Goal: Task Accomplishment & Management: Complete application form

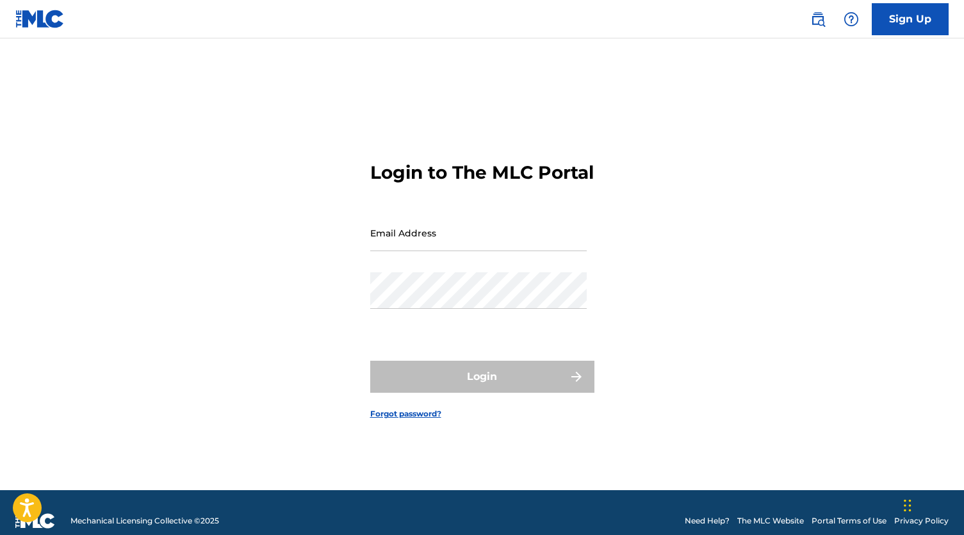
click at [499, 251] on input "Email Address" at bounding box center [478, 233] width 217 height 37
type input "[EMAIL_ADDRESS][DOMAIN_NAME]"
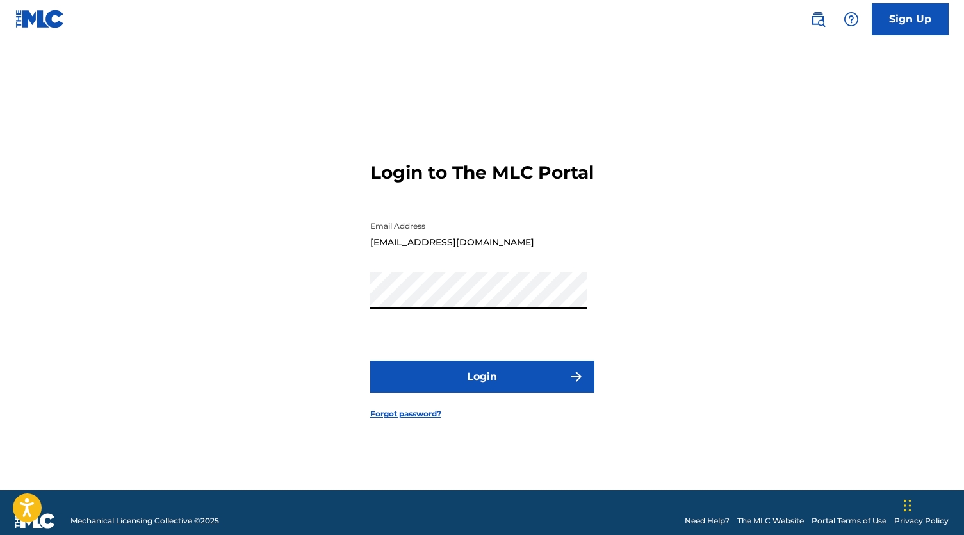
click at [486, 387] on button "Login" at bounding box center [482, 377] width 224 height 32
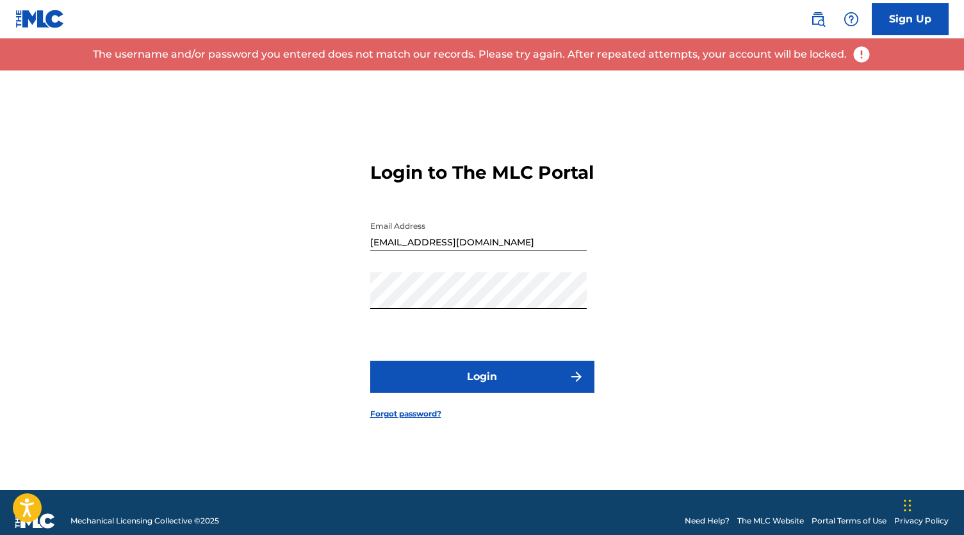
click at [454, 383] on button "Login" at bounding box center [482, 377] width 224 height 32
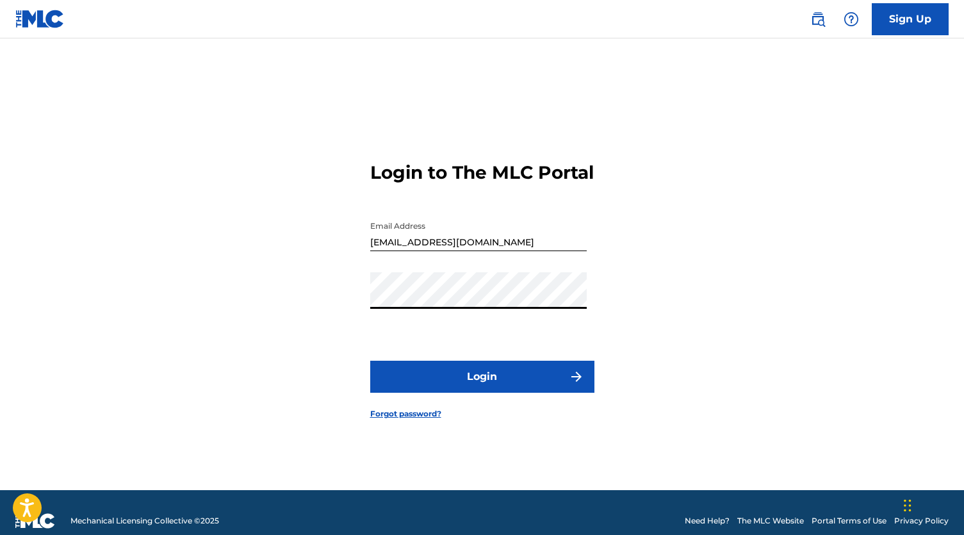
click at [439, 374] on button "Login" at bounding box center [482, 377] width 224 height 32
click at [911, 20] on link "Sign Up" at bounding box center [910, 19] width 77 height 32
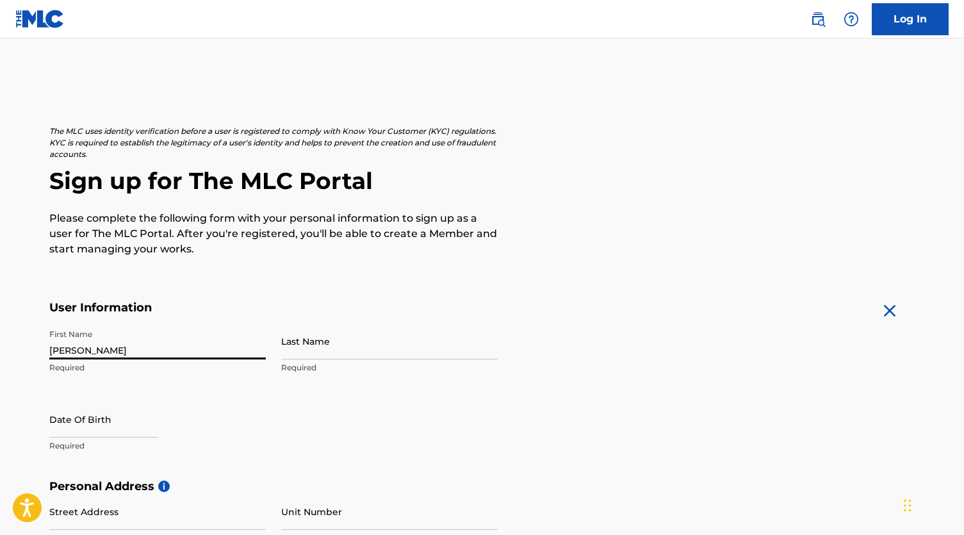
type input "[PERSON_NAME]"
type input "g"
type input "[PERSON_NAME]"
click at [467, 480] on h5 "Personal Address i" at bounding box center [482, 486] width 866 height 15
select select "8"
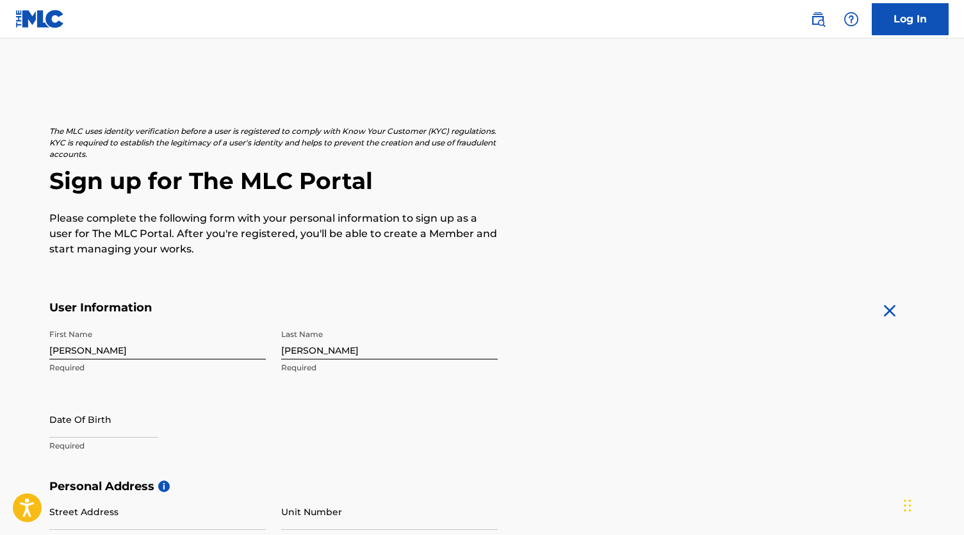
select select "2025"
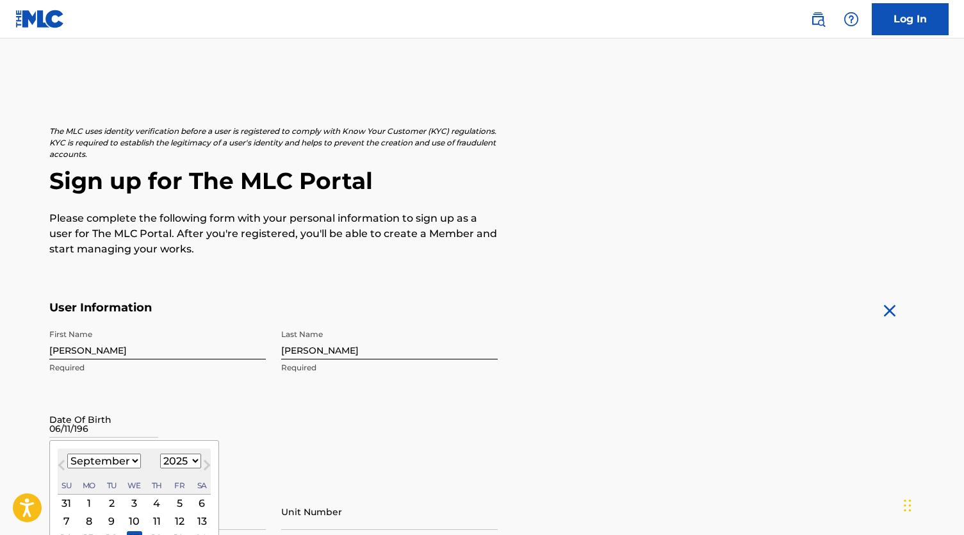
type input "[DATE]"
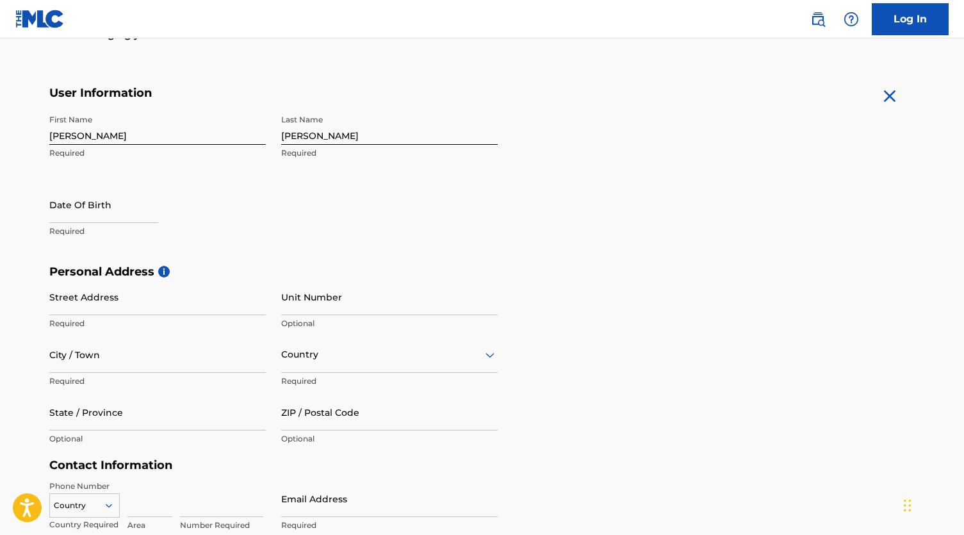
scroll to position [216, 0]
click at [103, 226] on p "Required" at bounding box center [157, 230] width 217 height 12
drag, startPoint x: 97, startPoint y: 216, endPoint x: 88, endPoint y: 216, distance: 8.3
click at [92, 216] on input "text" at bounding box center [103, 203] width 109 height 37
select select "8"
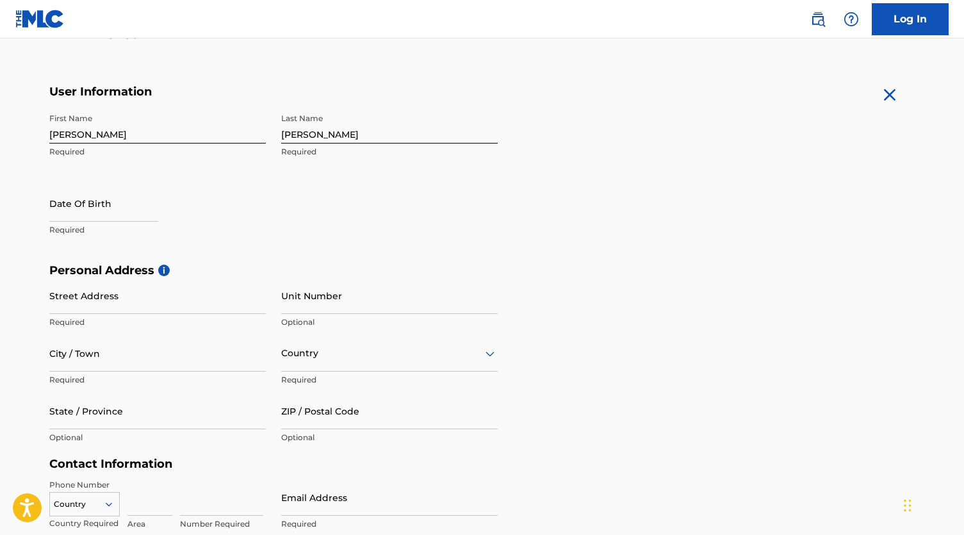
select select "2025"
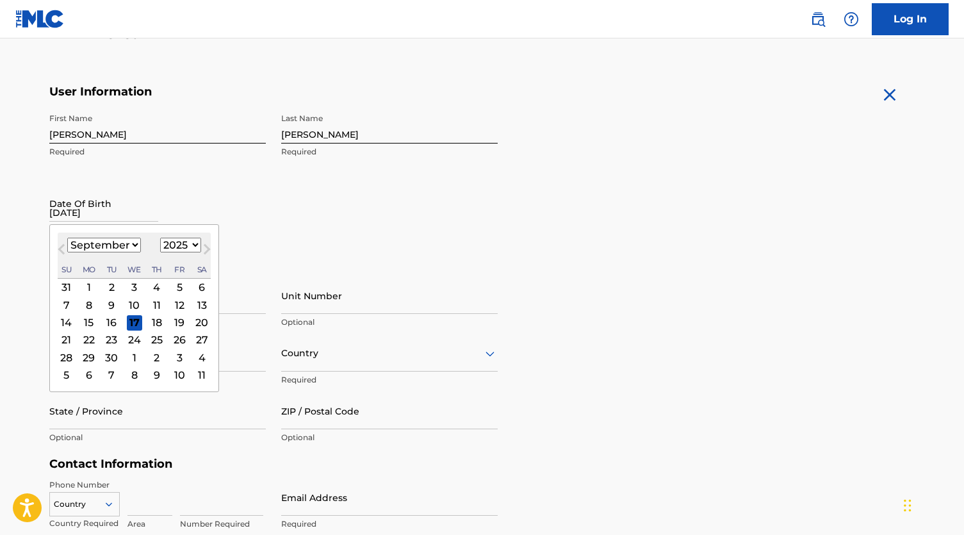
type input "[DATE]"
select select "5"
click at [128, 304] on div "11" at bounding box center [133, 304] width 15 height 15
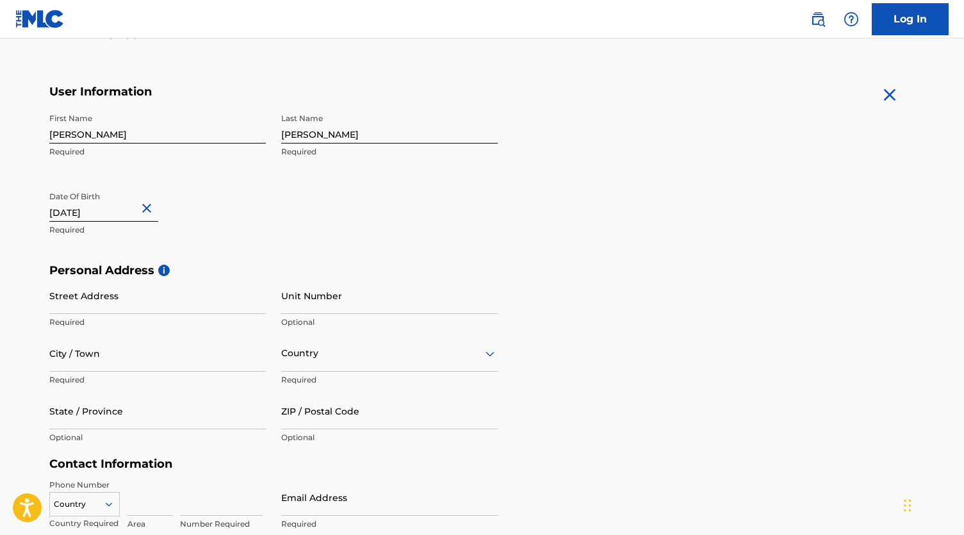
type input "[DATE]"
select select "5"
select select "1968"
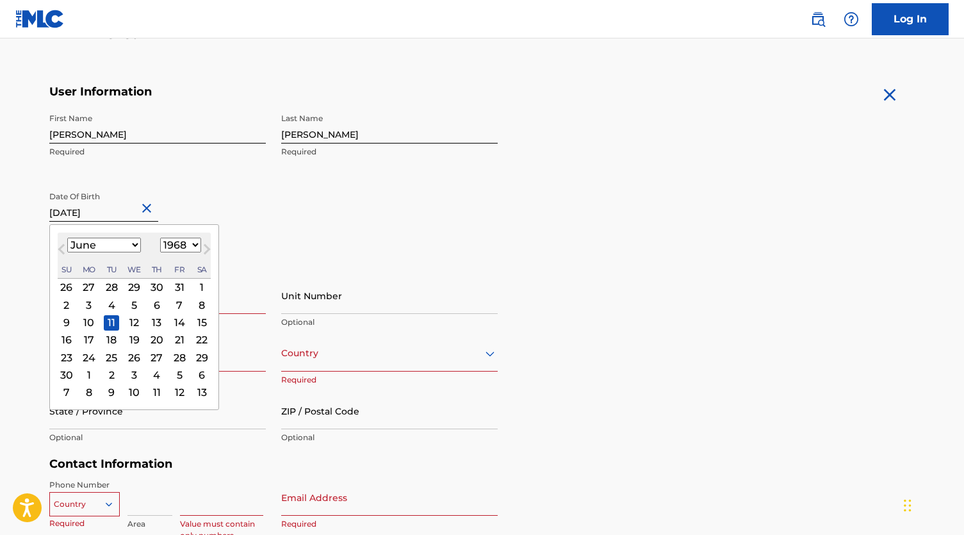
click at [107, 320] on div "11" at bounding box center [111, 322] width 15 height 15
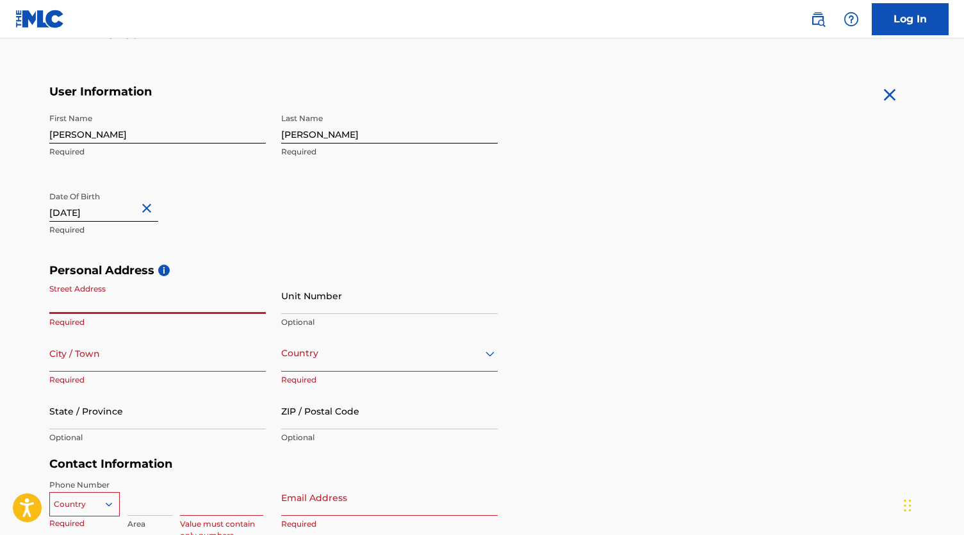
click at [142, 299] on input "Street Address" at bounding box center [157, 295] width 217 height 37
type input "[STREET_ADDRESS]"
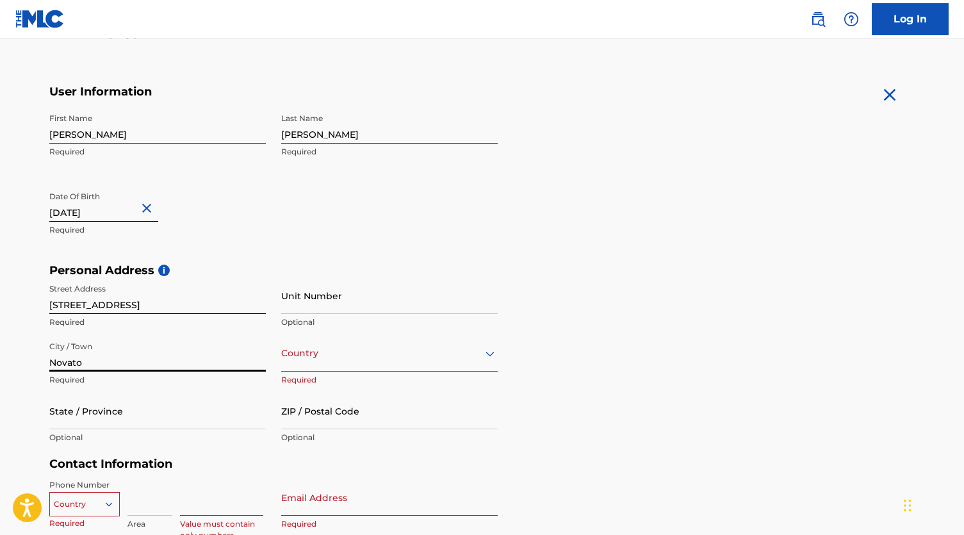
type input "Novato"
click at [199, 462] on h5 "Contact Information" at bounding box center [273, 464] width 448 height 15
type input "CA"
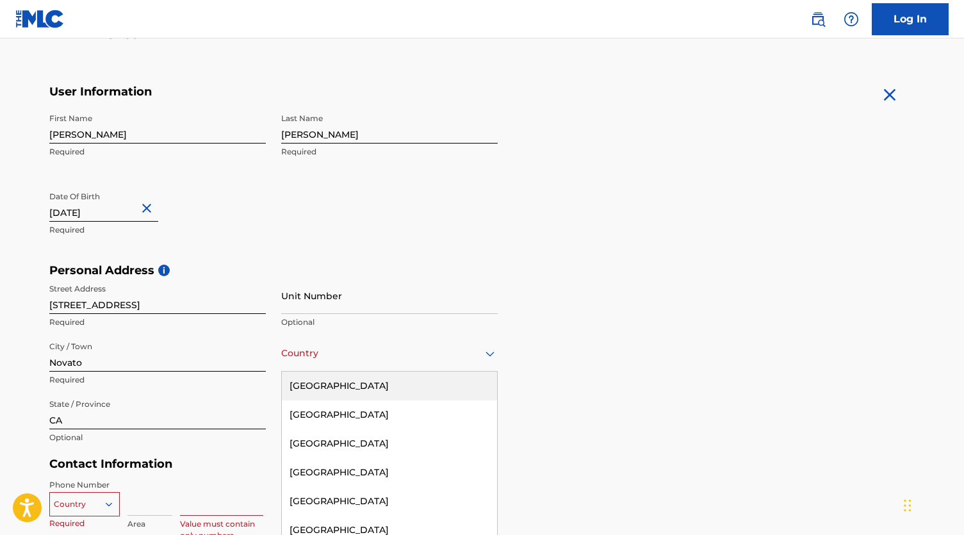
scroll to position [245, 0]
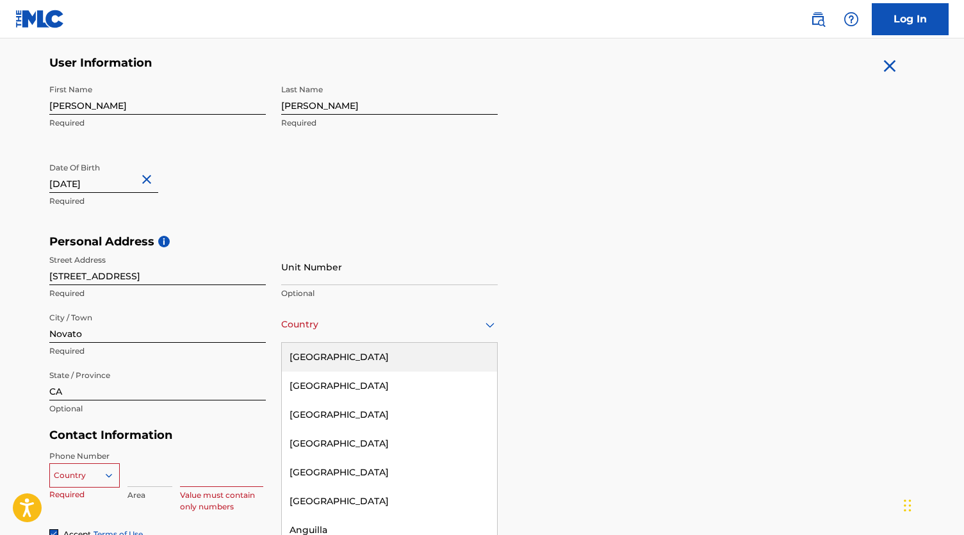
click at [359, 343] on div "[GEOGRAPHIC_DATA], 1 of 223. 223 results available. Use Up and Down to choose o…" at bounding box center [389, 324] width 217 height 37
click at [356, 359] on div "[GEOGRAPHIC_DATA]" at bounding box center [389, 357] width 215 height 29
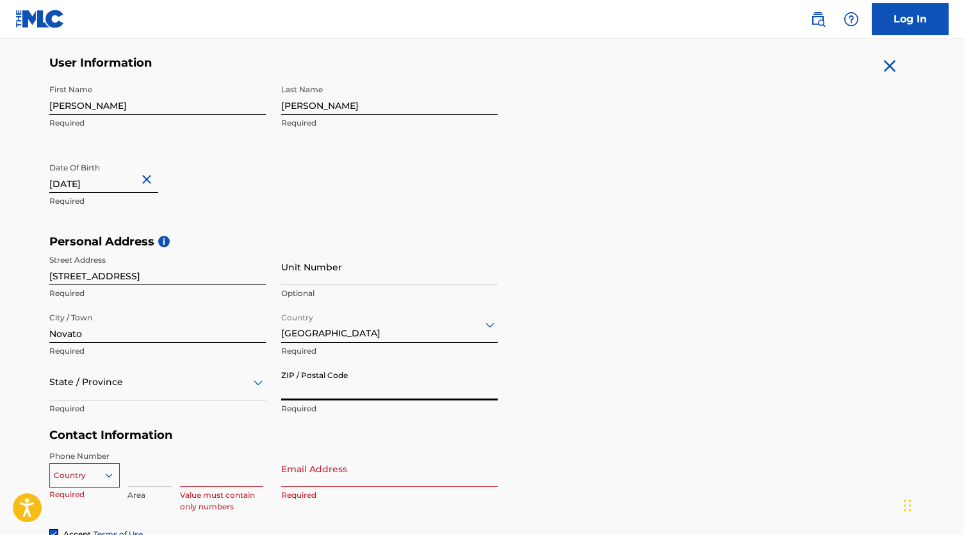
click at [338, 385] on input "ZIP / Postal Code" at bounding box center [389, 382] width 217 height 37
type input "94945"
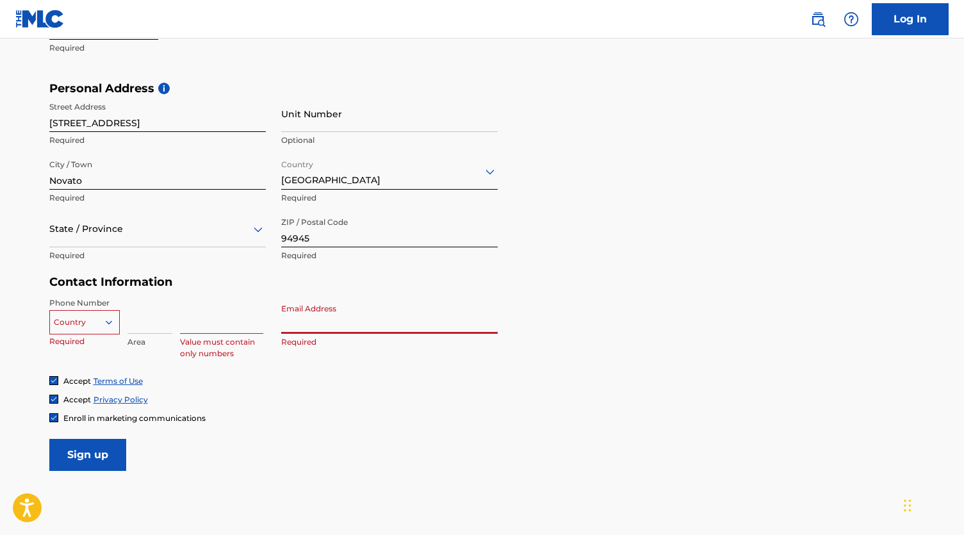
scroll to position [457, 0]
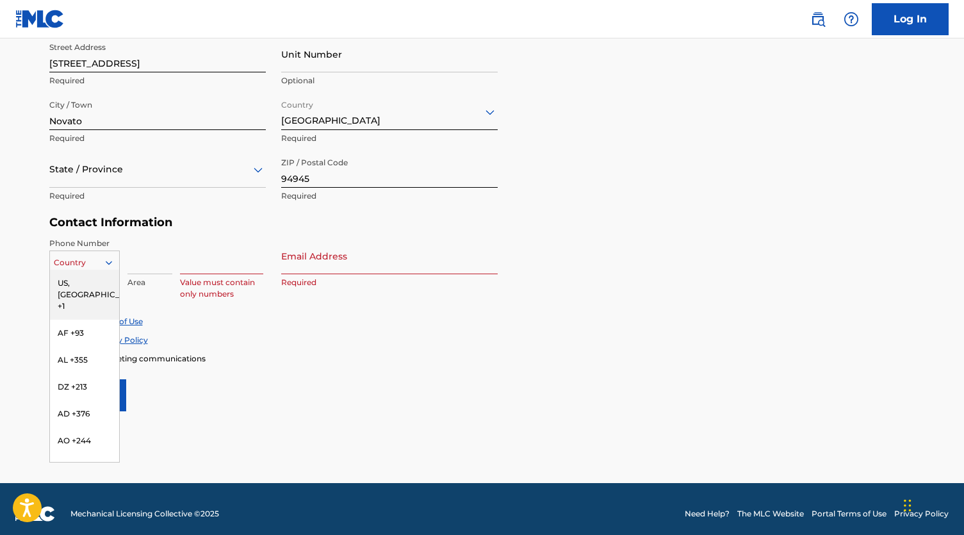
click at [108, 257] on icon at bounding box center [109, 263] width 12 height 12
click at [95, 278] on div "US, [GEOGRAPHIC_DATA] +1" at bounding box center [84, 295] width 69 height 50
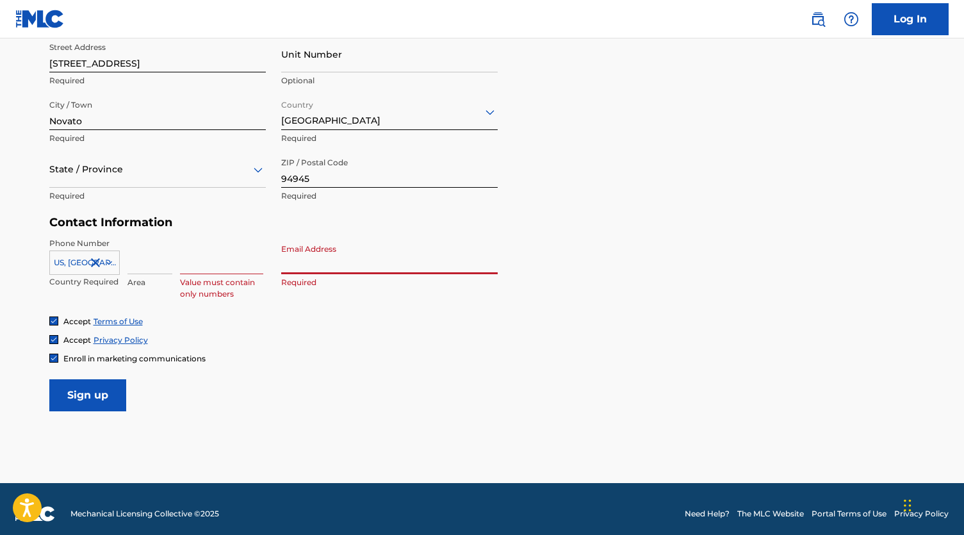
click at [312, 259] on input "Email Address" at bounding box center [389, 256] width 217 height 37
type input "[EMAIL_ADDRESS][DOMAIN_NAME]"
click at [334, 370] on form "User Information First Name [PERSON_NAME] Required Last Name [PERSON_NAME] Requ…" at bounding box center [482, 127] width 866 height 568
click at [158, 265] on input at bounding box center [149, 256] width 45 height 37
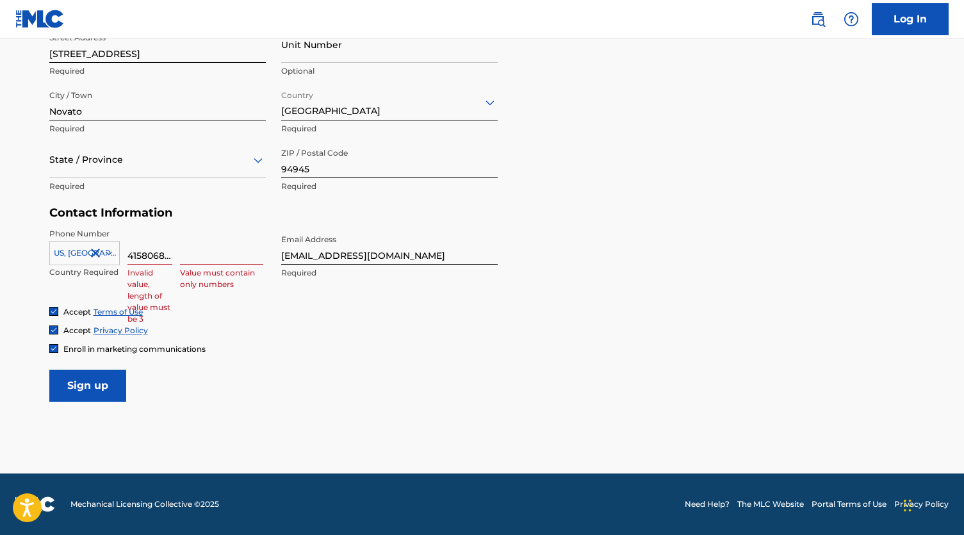
scroll to position [466, 0]
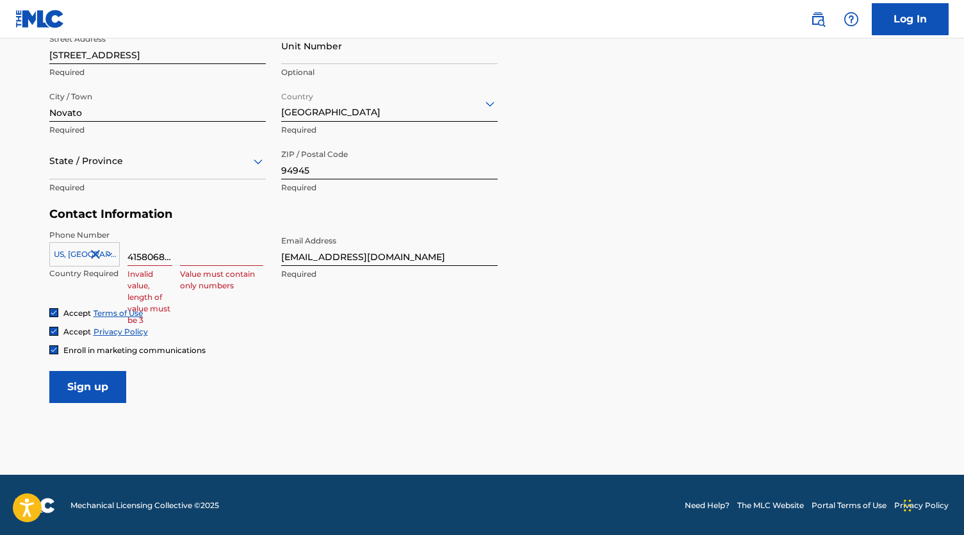
drag, startPoint x: 169, startPoint y: 255, endPoint x: 126, endPoint y: 256, distance: 42.3
click at [126, 256] on div "US, [GEOGRAPHIC_DATA] +1 Country Required 4158068530 Invalid value, length of v…" at bounding box center [157, 258] width 217 height 58
click at [142, 254] on input "30" at bounding box center [149, 247] width 45 height 37
type input "3"
click at [280, 358] on form "User Information First Name [PERSON_NAME] Required Last Name [PERSON_NAME] Requ…" at bounding box center [482, 119] width 866 height 568
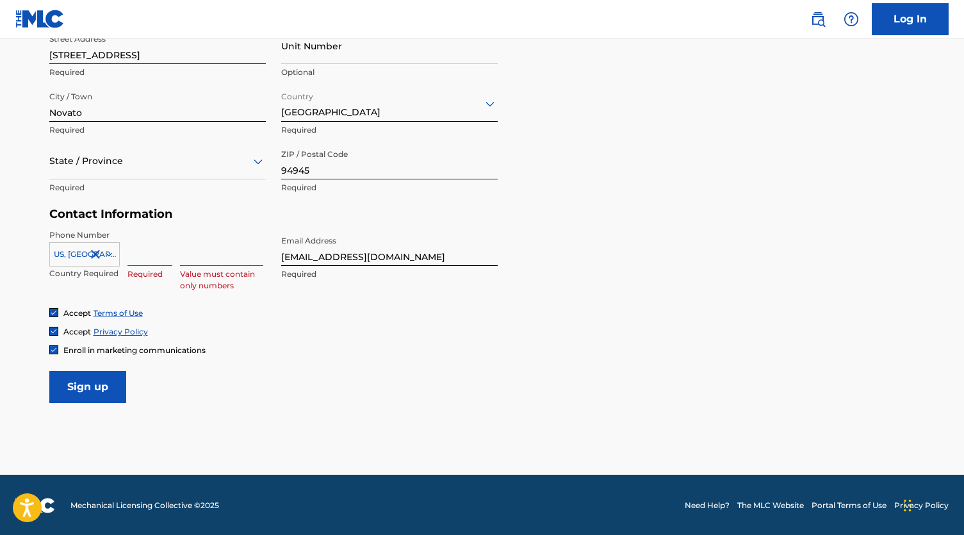
click at [154, 263] on input at bounding box center [149, 247] width 45 height 37
type input "415"
click at [230, 251] on input at bounding box center [221, 247] width 83 height 37
type input "8068530"
click at [295, 422] on main "The MLC uses identity verification before a user is registered to comply with K…" at bounding box center [482, 24] width 964 height 902
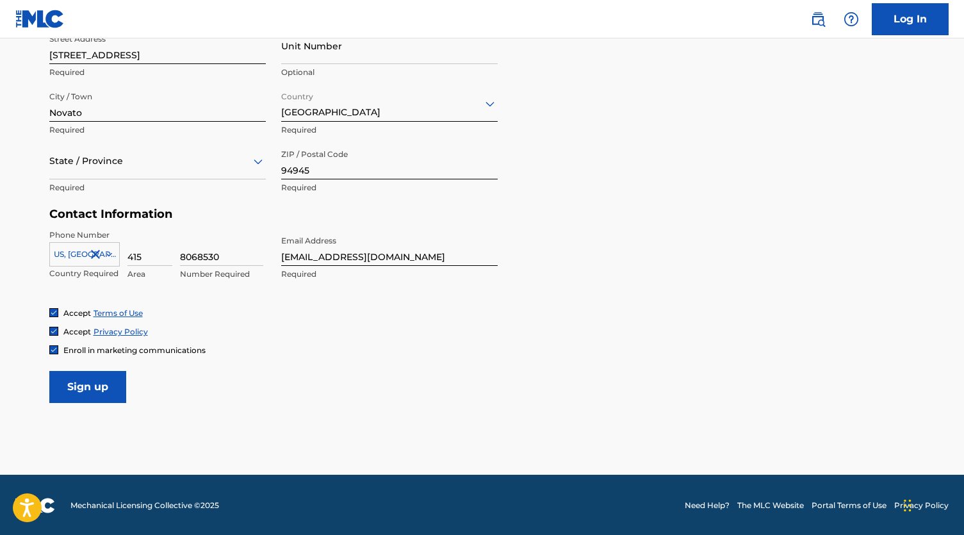
click at [89, 380] on input "Sign up" at bounding box center [87, 387] width 77 height 32
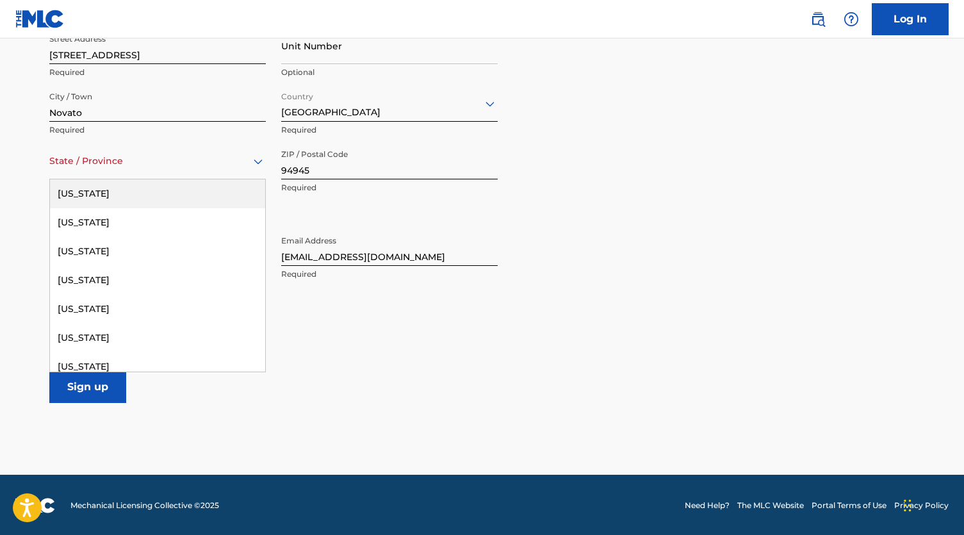
click at [91, 159] on div at bounding box center [157, 161] width 217 height 16
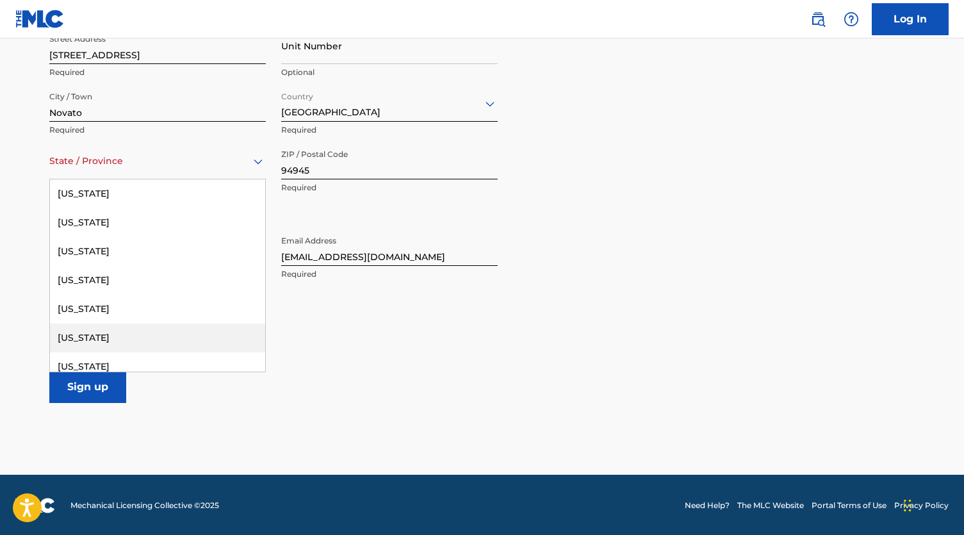
click at [84, 333] on div "[US_STATE]" at bounding box center [157, 338] width 215 height 29
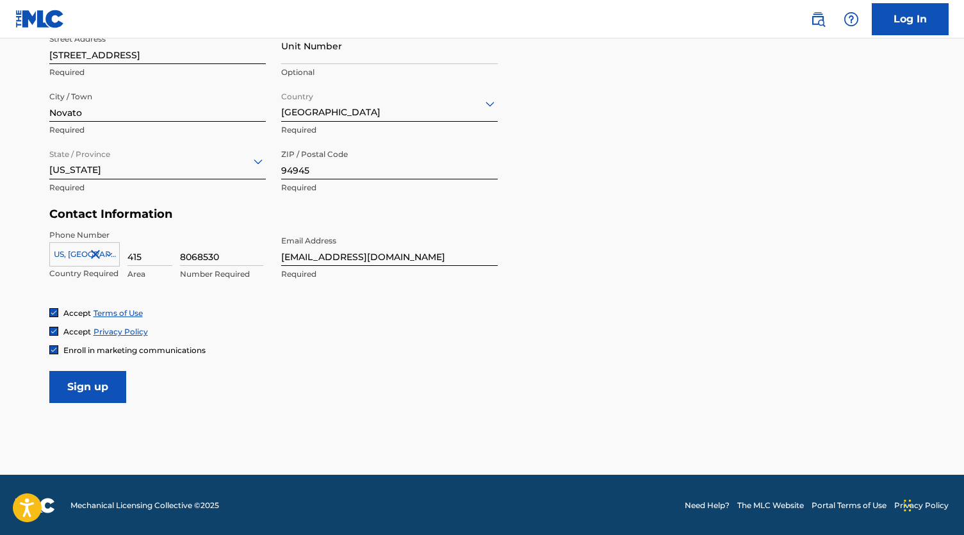
click at [86, 380] on input "Sign up" at bounding box center [87, 387] width 77 height 32
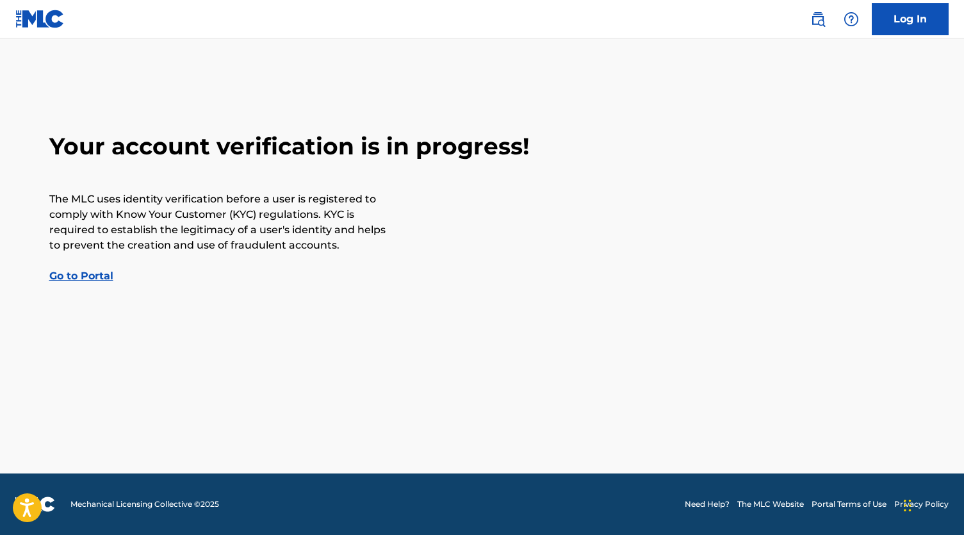
click at [76, 275] on link "Go to Portal" at bounding box center [81, 276] width 64 height 12
